Goal: Task Accomplishment & Management: Use online tool/utility

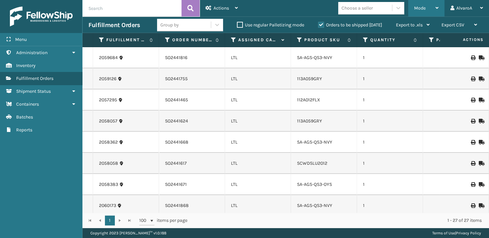
click at [437, 11] on div "Mode" at bounding box center [426, 8] width 24 height 16
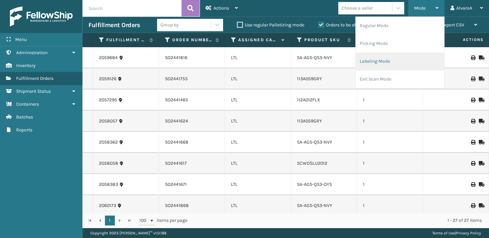
click at [390, 59] on li "Labeling Mode" at bounding box center [399, 61] width 88 height 18
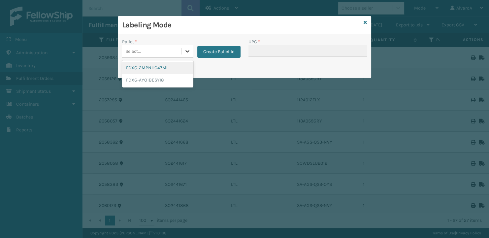
click at [184, 55] on div at bounding box center [187, 51] width 12 height 12
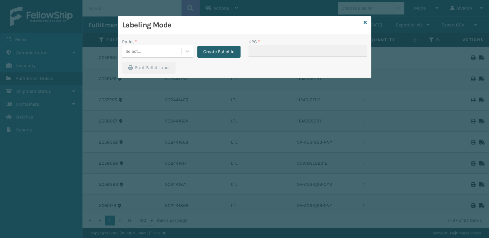
click at [211, 51] on button "Create Pallet Id" at bounding box center [218, 52] width 43 height 12
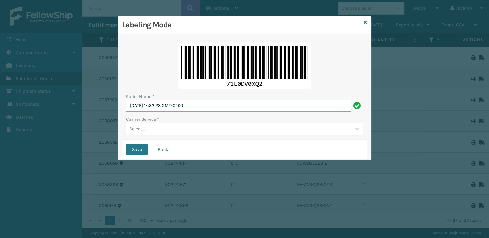
click at [213, 111] on input "[DATE] 14:32:23 GMT-0400" at bounding box center [238, 106] width 225 height 12
drag, startPoint x: 212, startPoint y: 111, endPoint x: 92, endPoint y: 133, distance: 122.0
click at [126, 112] on input "[DATE] 14:32:23 GMT-0400" at bounding box center [238, 106] width 225 height 12
type input "LPN 506861"
click at [154, 129] on div "Select..." at bounding box center [238, 128] width 225 height 11
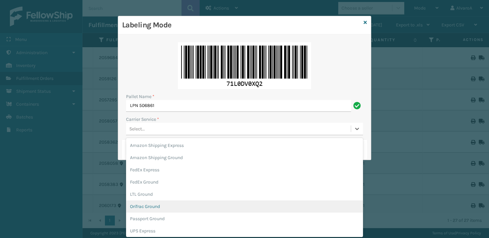
scroll to position [31, 0]
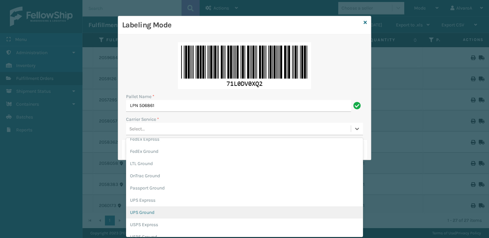
click at [157, 210] on div "UPS Ground" at bounding box center [244, 212] width 237 height 12
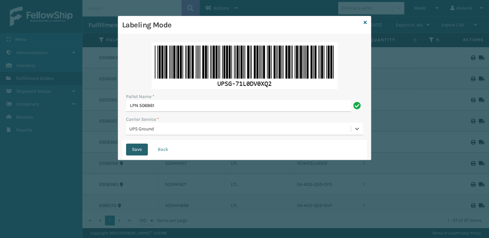
click at [136, 150] on button "Save" at bounding box center [137, 149] width 22 height 12
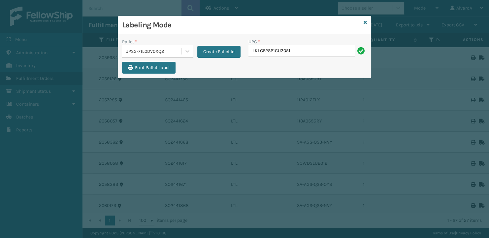
type input "LKLGF2SP1GU3051"
type input "SCLRIS3LU2001"
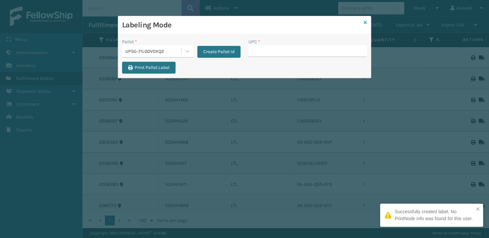
click at [365, 23] on icon at bounding box center [364, 22] width 3 height 5
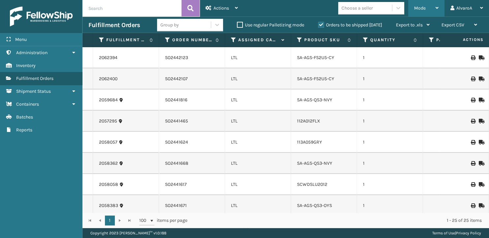
click at [435, 3] on div "Mode" at bounding box center [426, 8] width 24 height 16
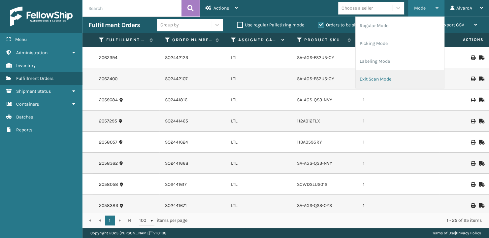
click at [390, 75] on li "Exit Scan Mode" at bounding box center [399, 79] width 88 height 18
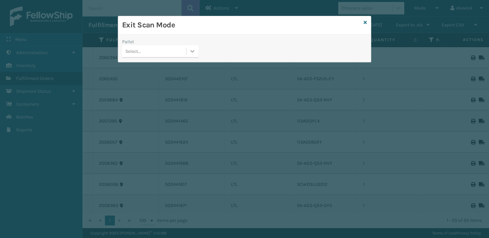
click at [198, 54] on div at bounding box center [192, 51] width 12 height 12
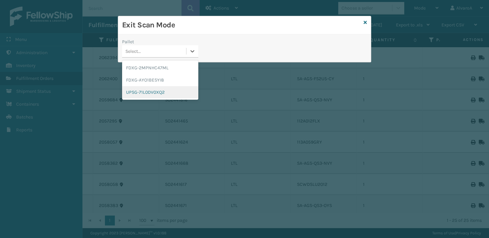
click at [137, 91] on div "UPSG-71L0DV0XQ2" at bounding box center [160, 92] width 76 height 12
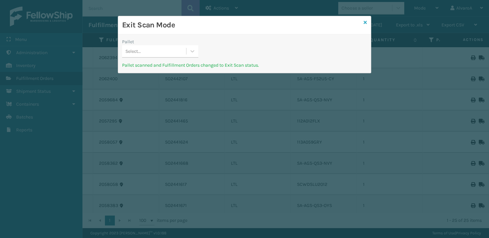
click at [365, 23] on icon at bounding box center [364, 22] width 3 height 5
